Goal: Information Seeking & Learning: Learn about a topic

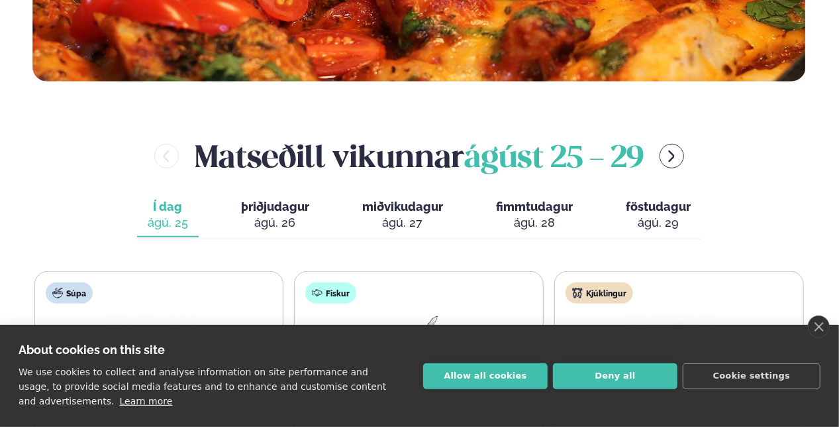
scroll to position [464, 0]
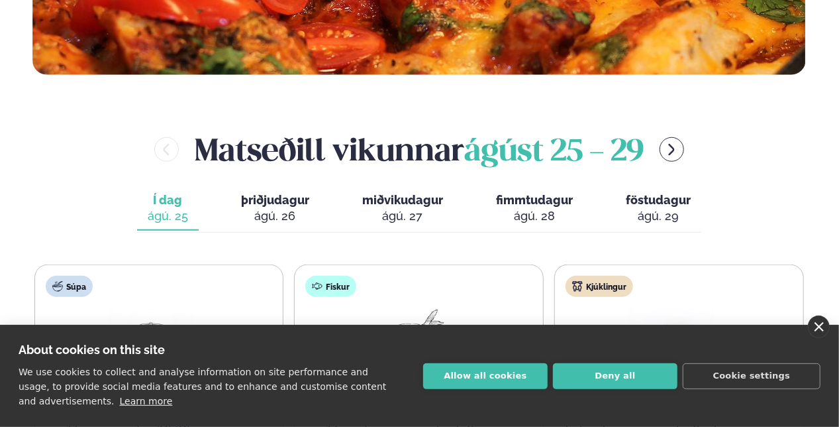
click at [821, 321] on link "close" at bounding box center [819, 326] width 22 height 23
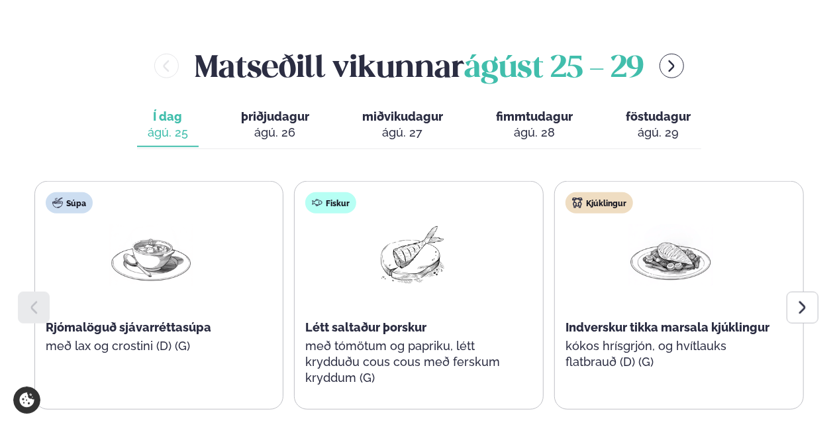
scroll to position [613, 0]
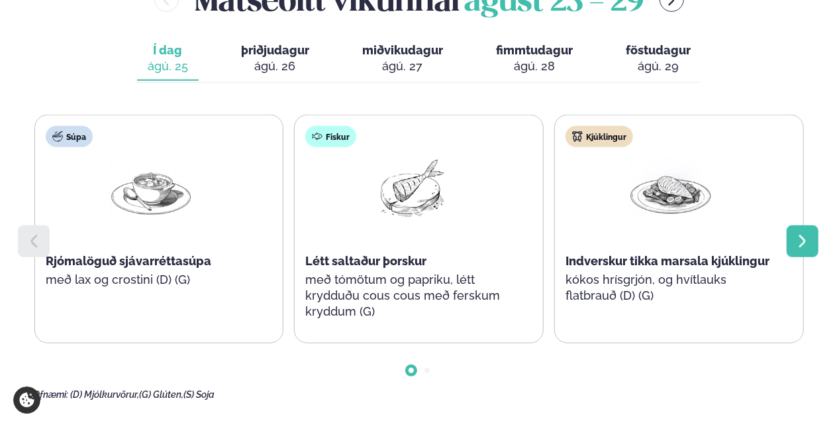
click at [798, 244] on icon at bounding box center [803, 241] width 16 height 16
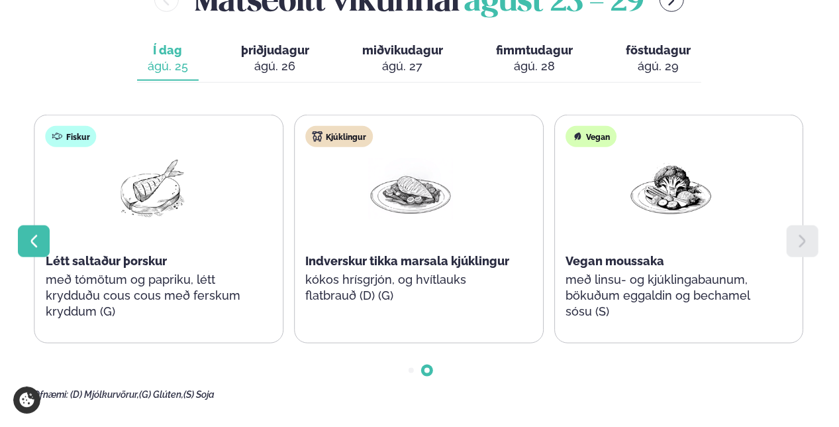
click at [21, 241] on div at bounding box center [34, 241] width 32 height 32
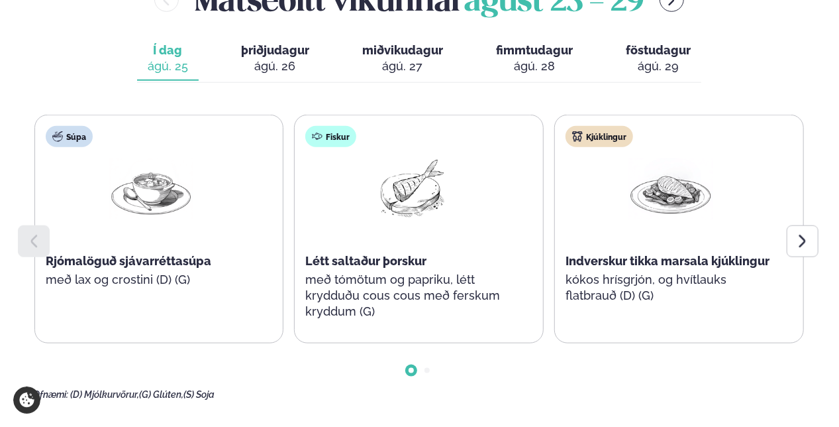
click at [292, 58] on button "þriðjudagur þri. [DATE]" at bounding box center [275, 59] width 89 height 44
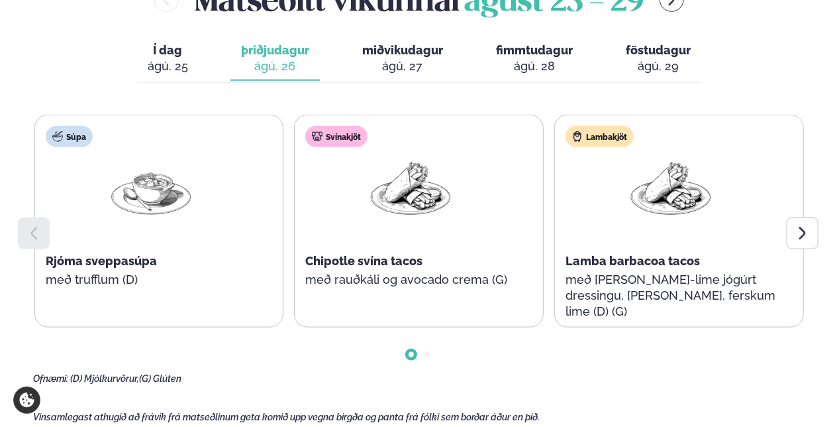
click at [409, 54] on span "miðvikudagur" at bounding box center [402, 50] width 81 height 14
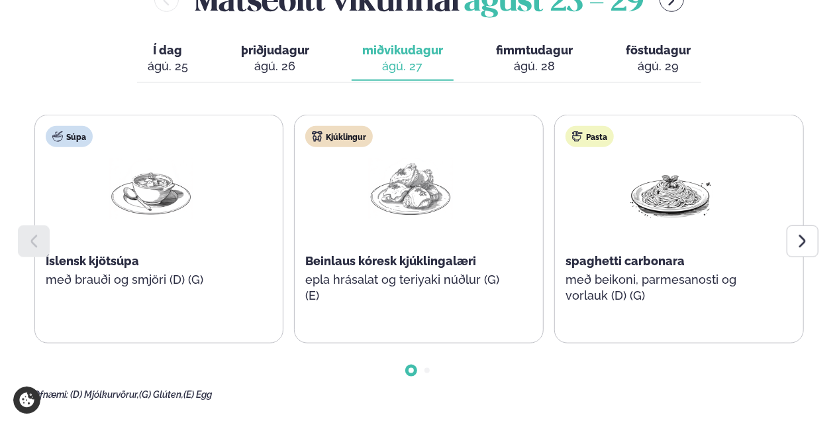
click at [519, 61] on div "ágú. 28" at bounding box center [534, 66] width 77 height 16
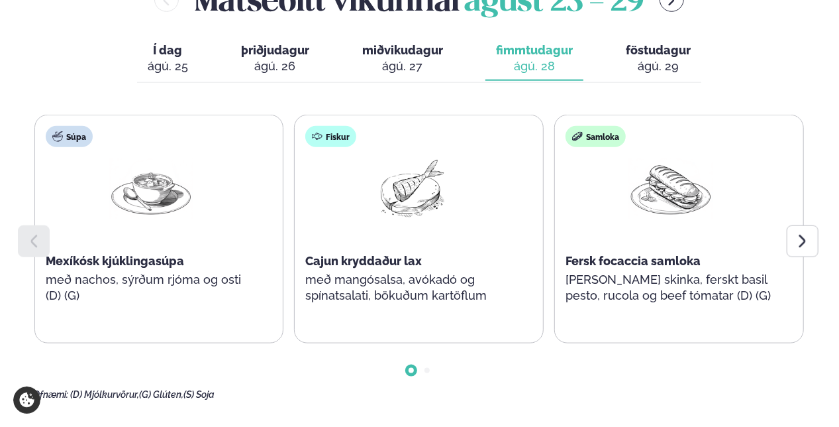
click at [652, 65] on div "ágú. 29" at bounding box center [658, 66] width 65 height 16
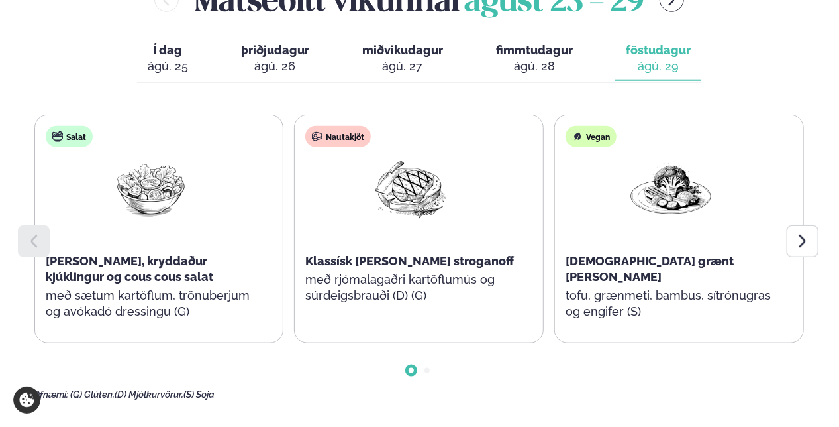
click at [280, 63] on div "ágú. 26" at bounding box center [275, 66] width 68 height 16
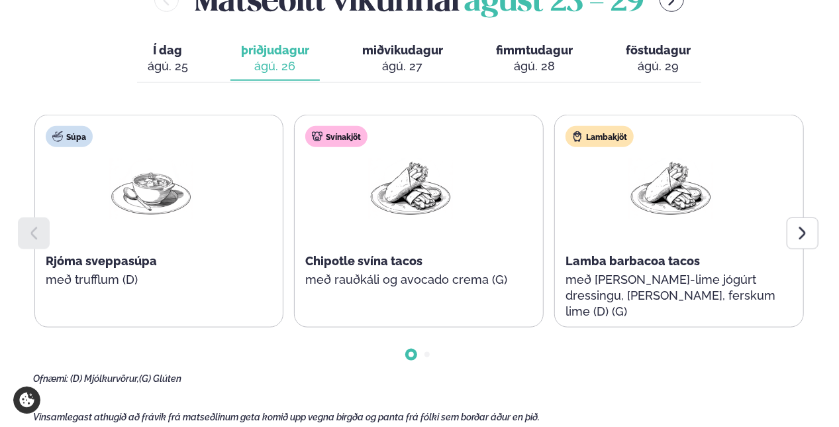
click at [172, 67] on div "ágú. 25" at bounding box center [168, 66] width 40 height 16
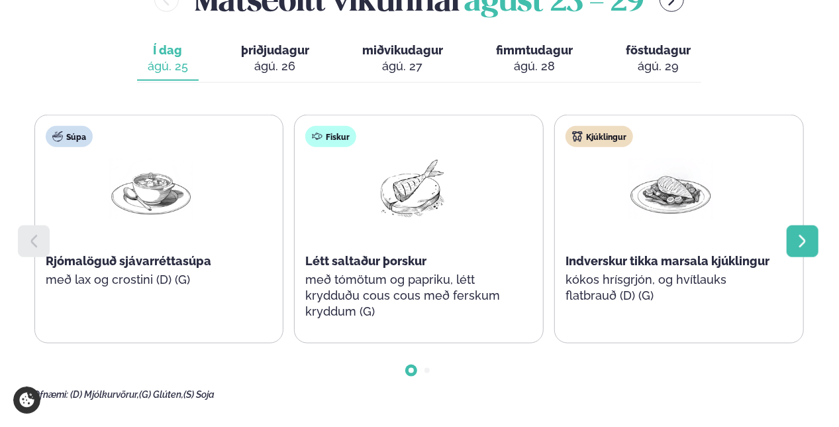
click at [792, 236] on div at bounding box center [803, 241] width 32 height 32
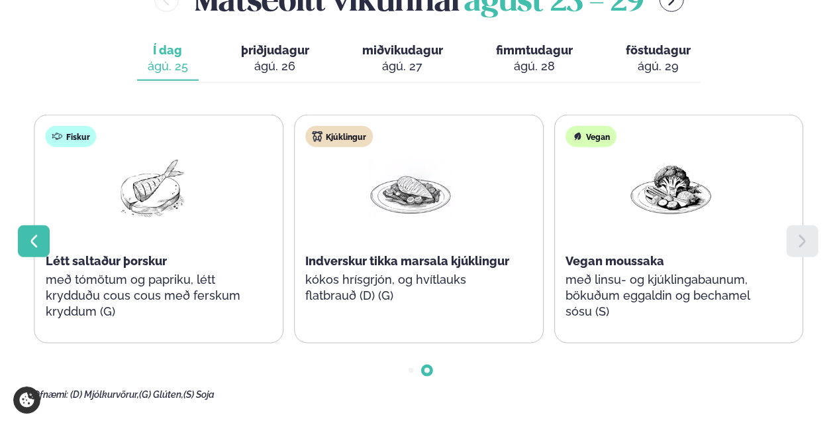
click at [33, 234] on icon at bounding box center [34, 241] width 16 height 16
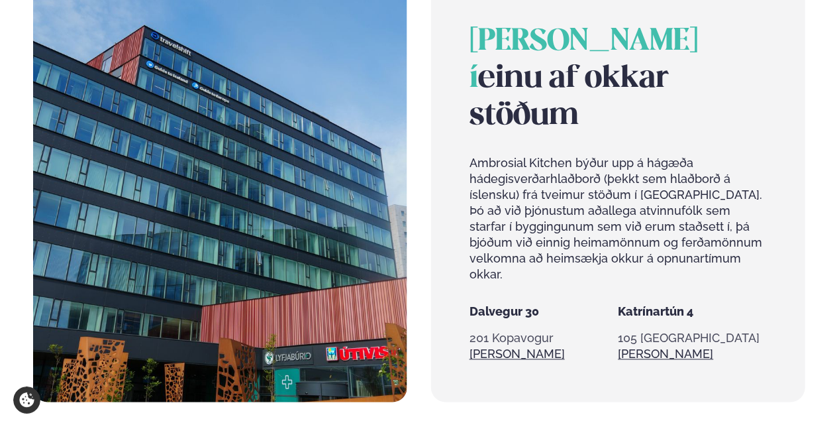
scroll to position [1143, 0]
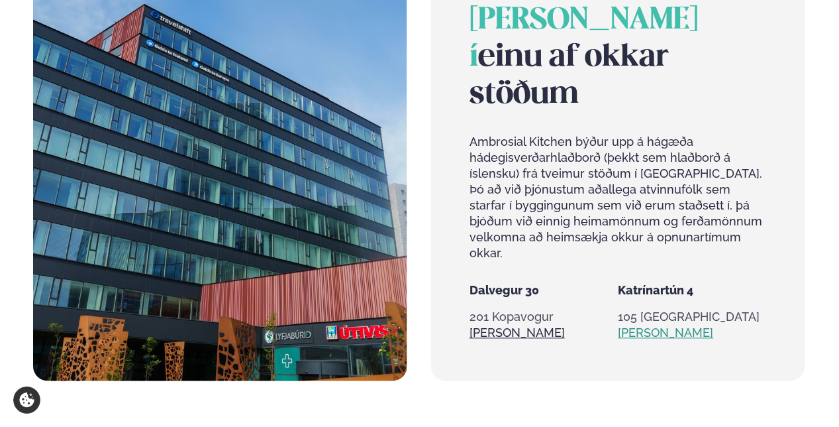
click at [661, 325] on link "[PERSON_NAME]" at bounding box center [666, 333] width 95 height 16
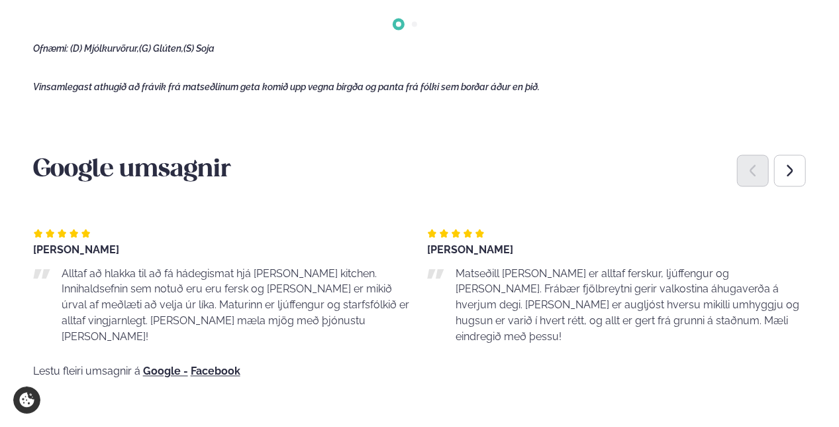
scroll to position [976, 0]
